Goal: Check status

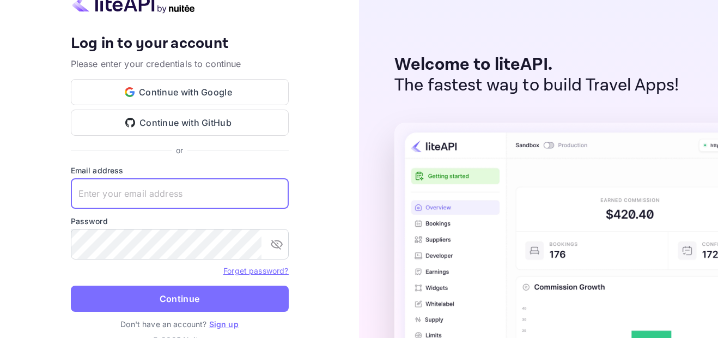
click at [213, 196] on input "text" at bounding box center [180, 193] width 218 height 30
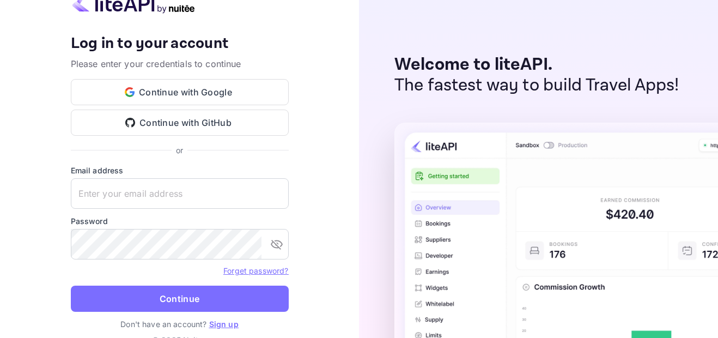
click at [323, 160] on div "Your account has been created successfully, a confirmation link has been sent t…" at bounding box center [179, 169] width 359 height 338
click at [228, 190] on input "text" at bounding box center [180, 193] width 218 height 30
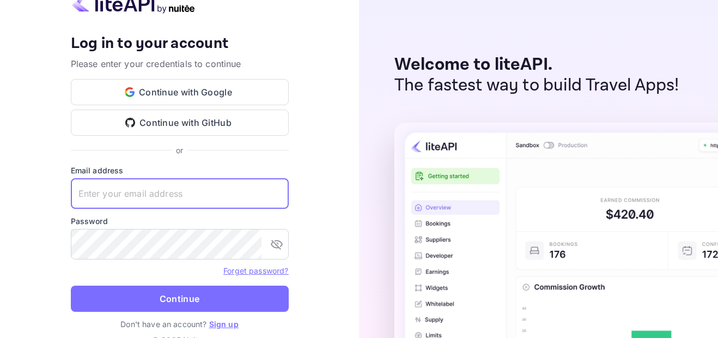
paste input "[EMAIL_ADDRESS][DOMAIN_NAME]"
type input "[EMAIL_ADDRESS][DOMAIN_NAME]"
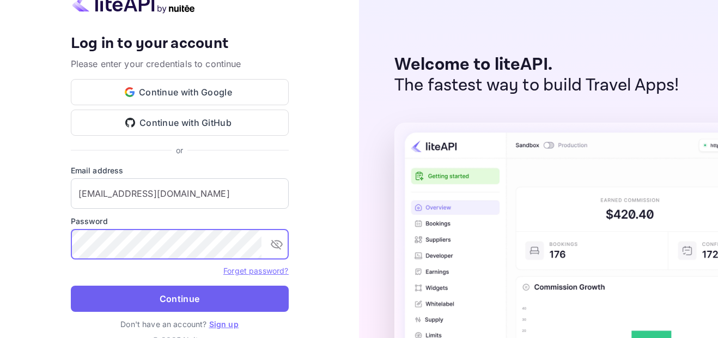
click at [183, 291] on button "Continue" at bounding box center [180, 298] width 218 height 26
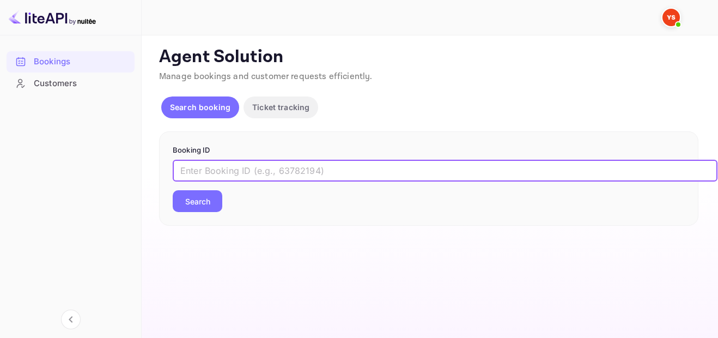
click at [278, 169] on input "text" at bounding box center [445, 171] width 544 height 22
paste input "7680889"
type input "7680889"
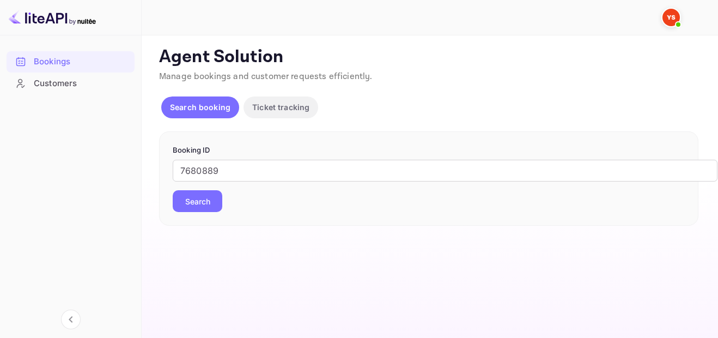
click at [206, 189] on div "7680889 ​ Search" at bounding box center [429, 186] width 512 height 52
click at [206, 195] on button "Search" at bounding box center [198, 201] width 50 height 22
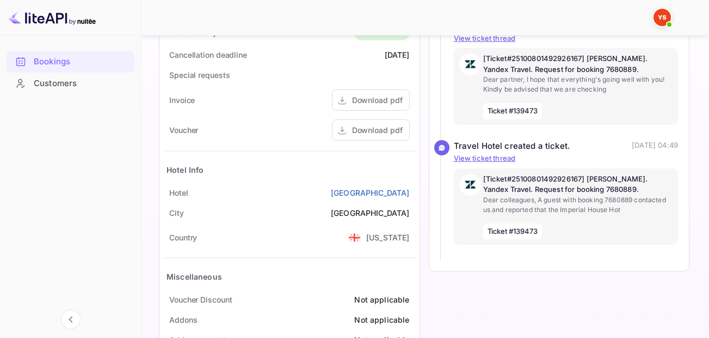
scroll to position [587, 0]
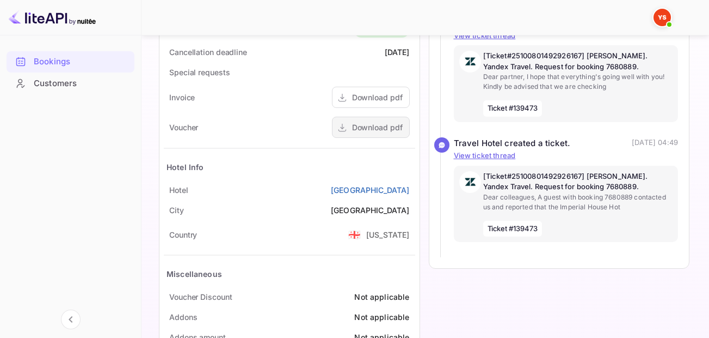
click at [378, 125] on div "Download pdf" at bounding box center [377, 126] width 51 height 11
